Goal: Task Accomplishment & Management: Complete application form

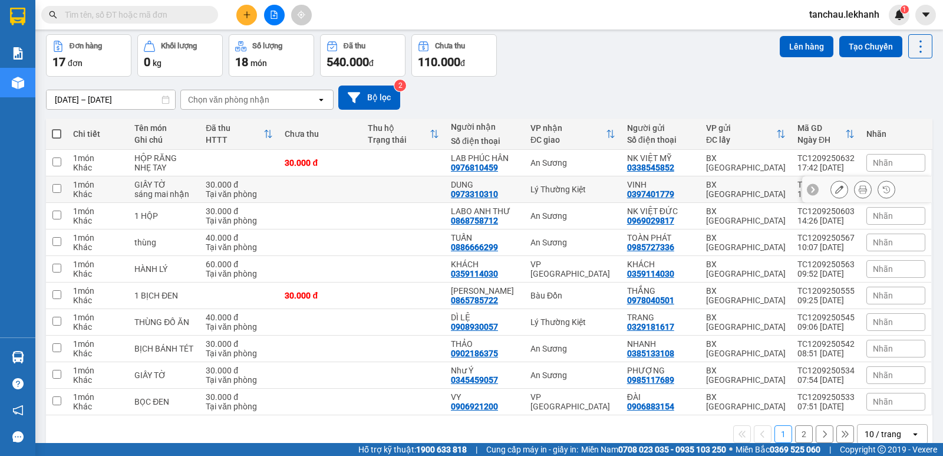
scroll to position [68, 0]
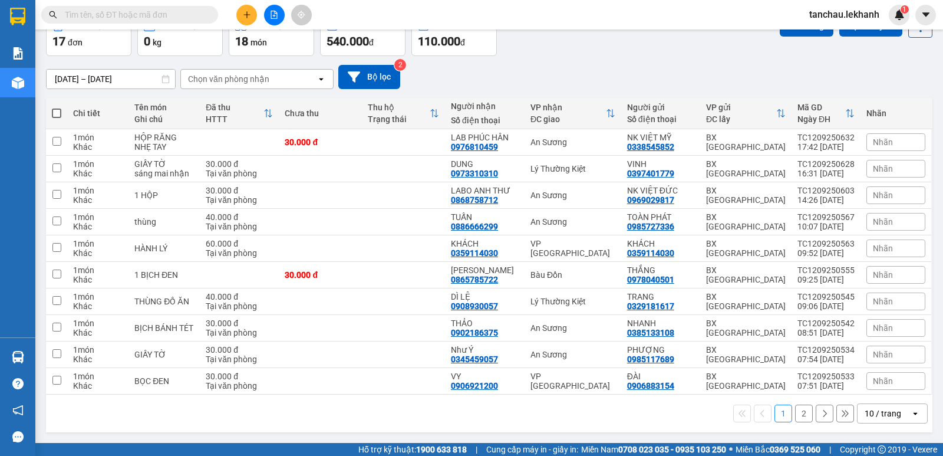
click at [185, 16] on input "text" at bounding box center [134, 14] width 139 height 13
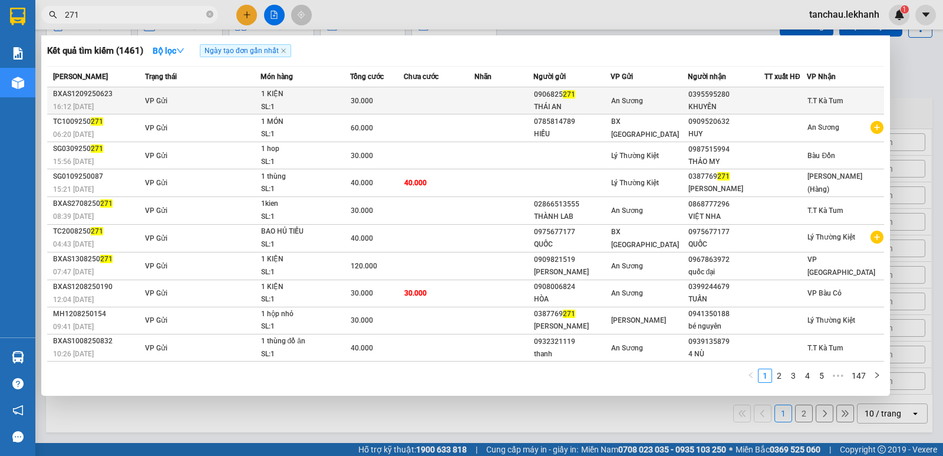
type input "271"
click at [199, 100] on td "VP Gửi" at bounding box center [201, 100] width 118 height 27
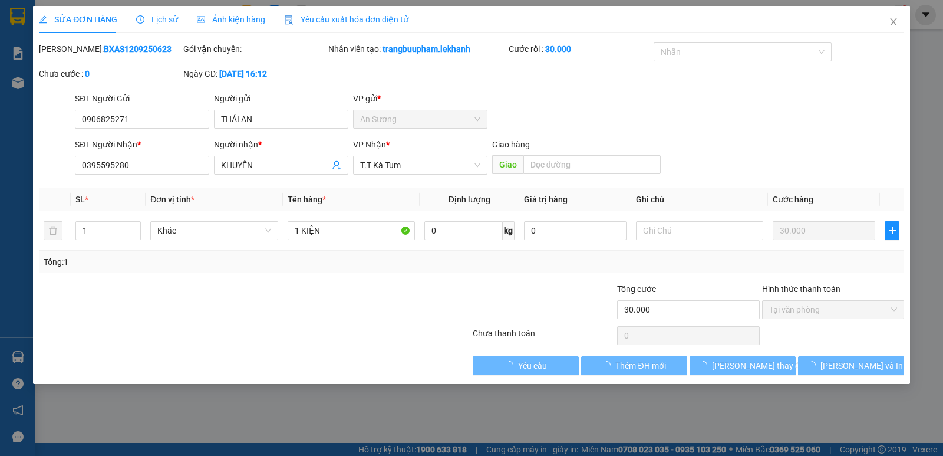
type input "0906825271"
type input "THÁI AN"
type input "0395595280"
type input "KHUYÊN"
type input "30.000"
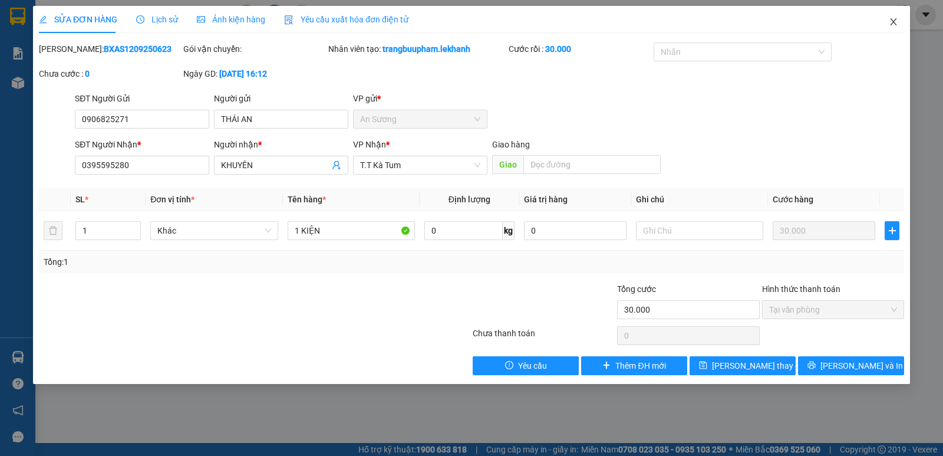
click at [891, 25] on icon "close" at bounding box center [893, 21] width 6 height 7
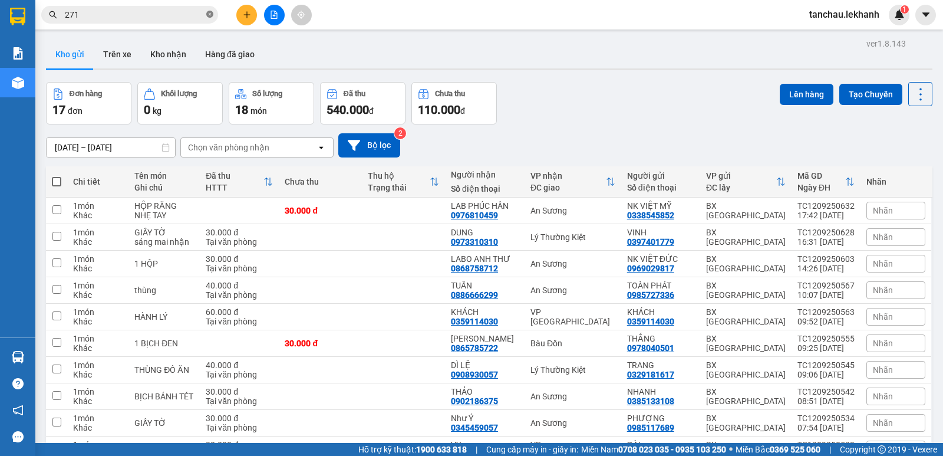
click at [211, 14] on icon "close-circle" at bounding box center [209, 14] width 7 height 7
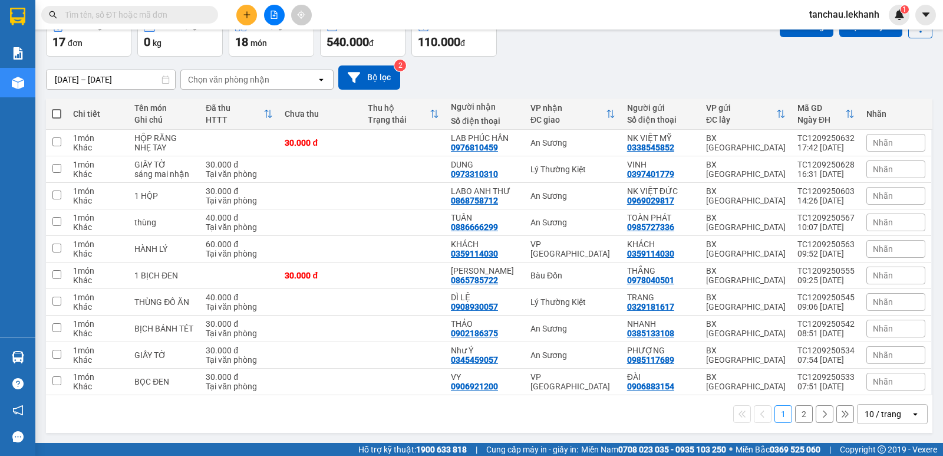
scroll to position [68, 0]
